Goal: Go to known website: Access a specific website the user already knows

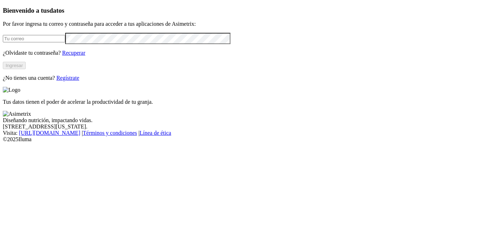
type input "[EMAIL_ADDRESS][DOMAIN_NAME]"
click at [26, 69] on button "Ingresar" at bounding box center [14, 65] width 23 height 7
